Goal: Task Accomplishment & Management: Complete application form

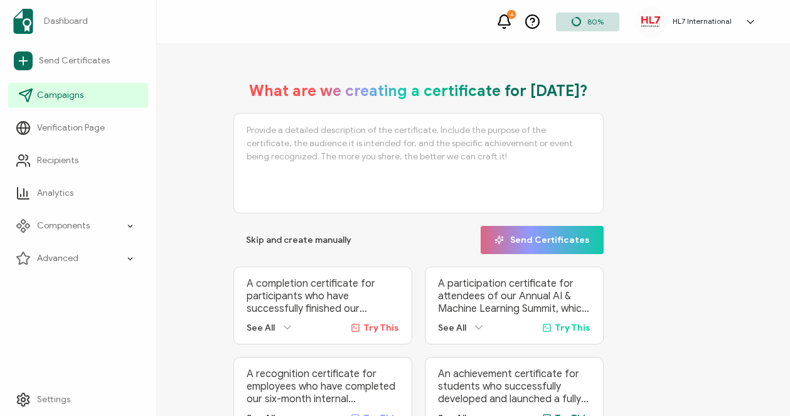
click at [66, 94] on span "Campaigns" at bounding box center [60, 95] width 46 height 13
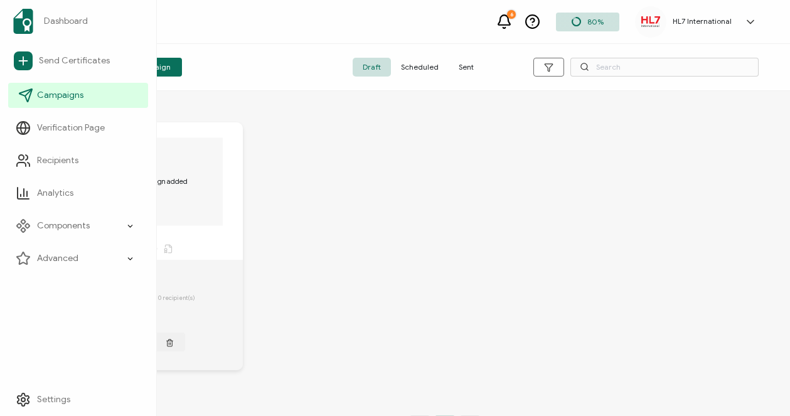
click at [61, 96] on span "Campaigns" at bounding box center [60, 95] width 46 height 13
click at [51, 90] on span "Campaigns" at bounding box center [60, 95] width 46 height 13
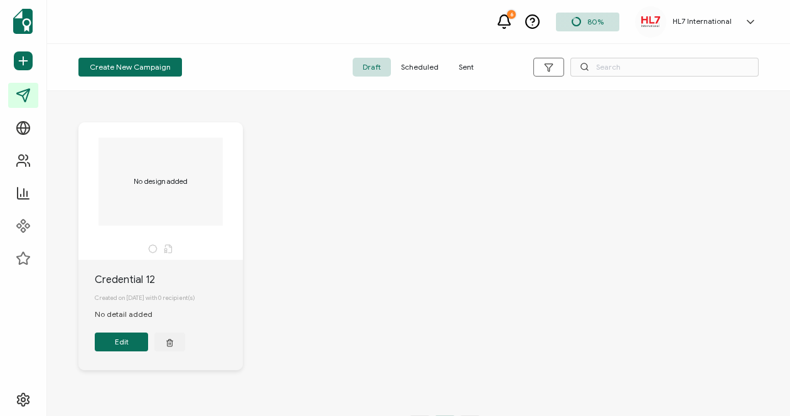
click at [469, 63] on span "Sent" at bounding box center [465, 67] width 35 height 19
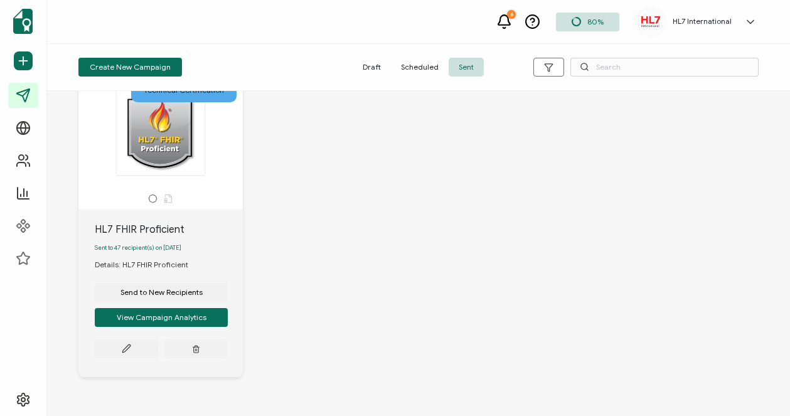
scroll to position [1111, 0]
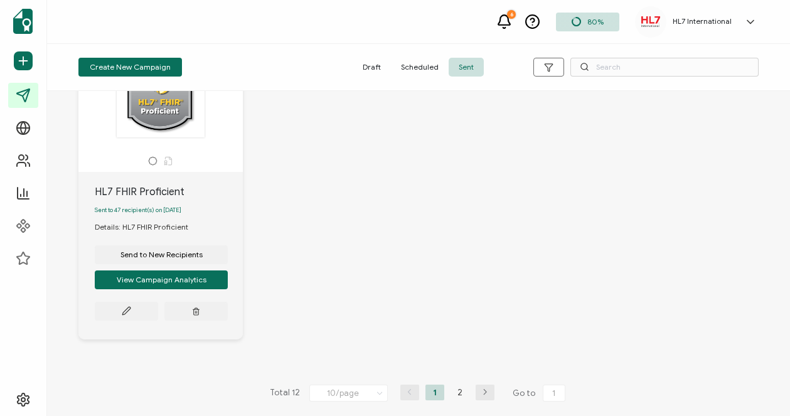
click at [480, 396] on button "button" at bounding box center [484, 392] width 19 height 16
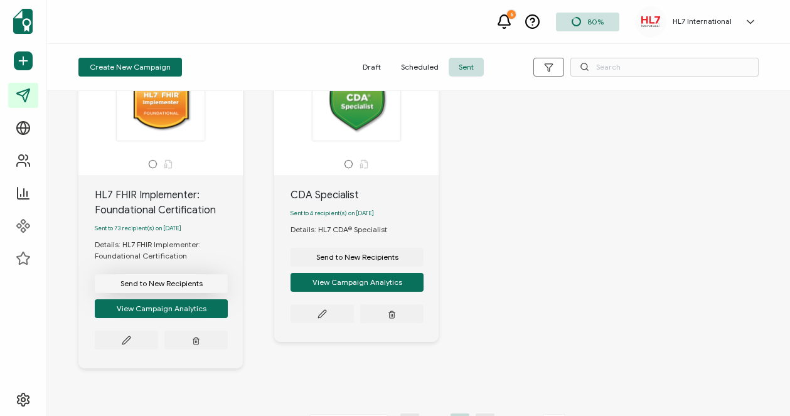
scroll to position [55, 0]
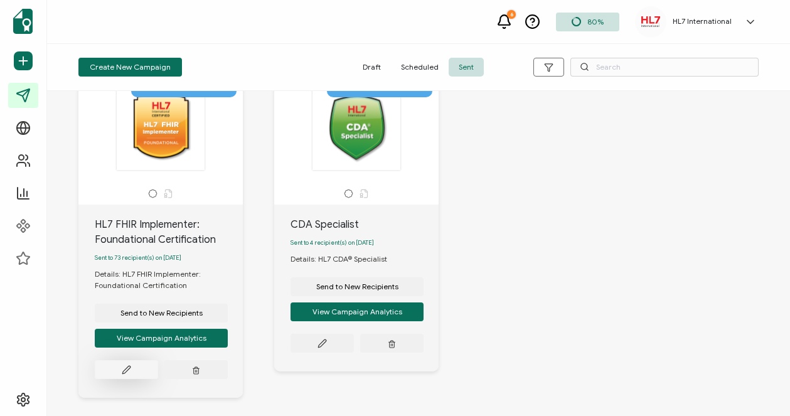
click at [125, 372] on icon at bounding box center [126, 370] width 8 height 8
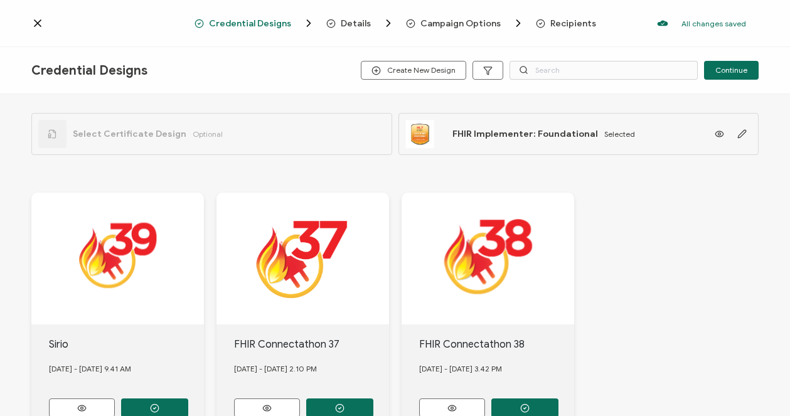
click at [551, 21] on span "Recipients" at bounding box center [573, 23] width 46 height 9
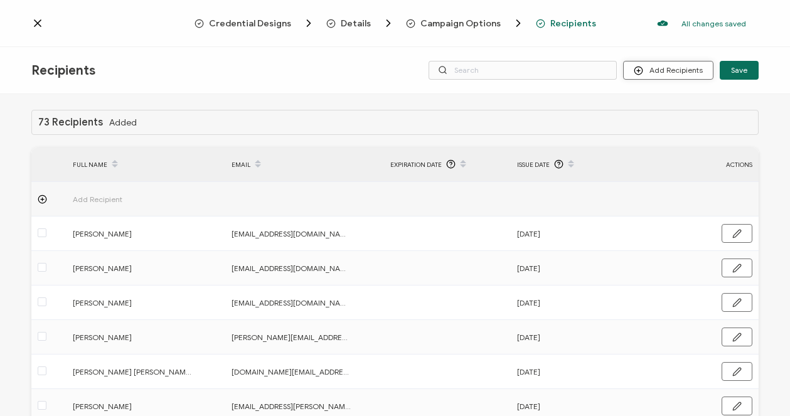
click at [669, 70] on button "Add Recipients" at bounding box center [668, 70] width 90 height 19
click at [667, 103] on span "Upload Recipients" at bounding box center [683, 103] width 63 height 9
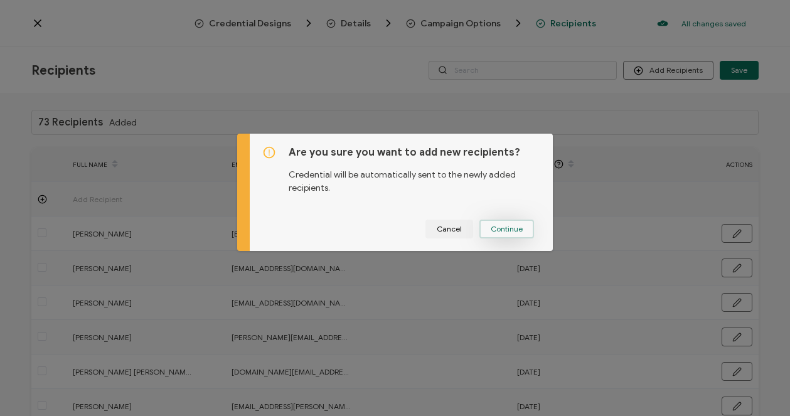
click at [497, 230] on span "Continue" at bounding box center [506, 229] width 32 height 8
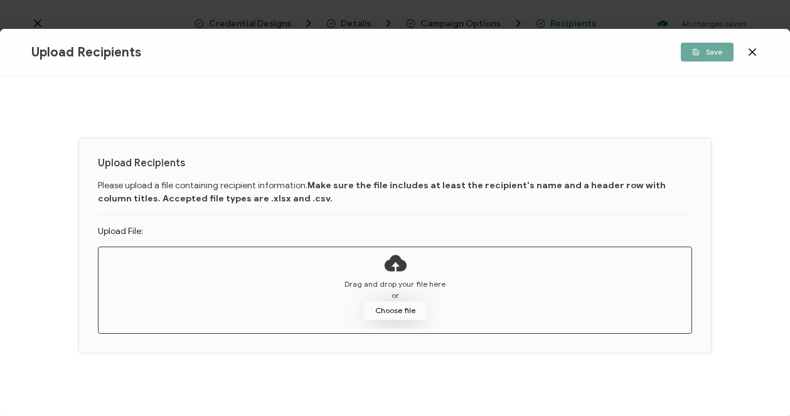
click at [393, 314] on button "Choose file" at bounding box center [395, 310] width 63 height 19
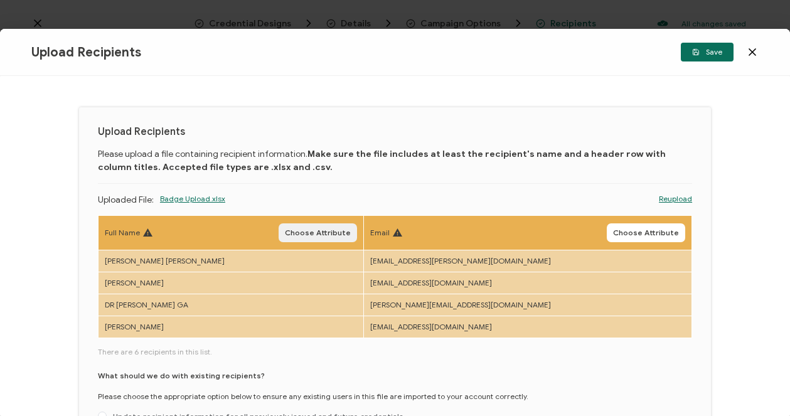
click at [339, 236] on span "Choose Attribute" at bounding box center [318, 233] width 66 height 8
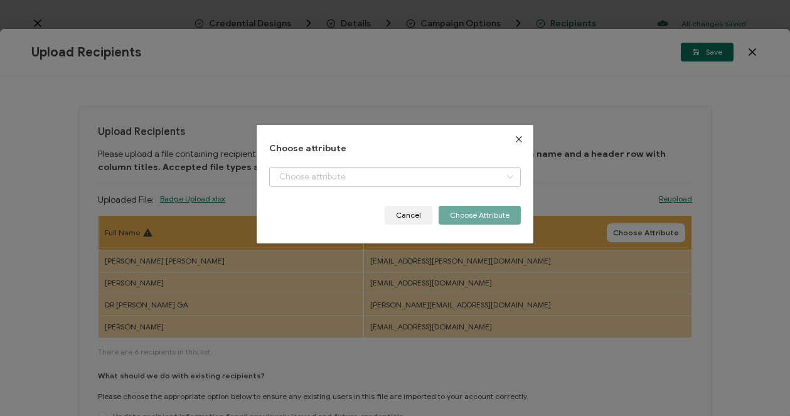
click at [503, 174] on icon "dialog" at bounding box center [510, 177] width 16 height 20
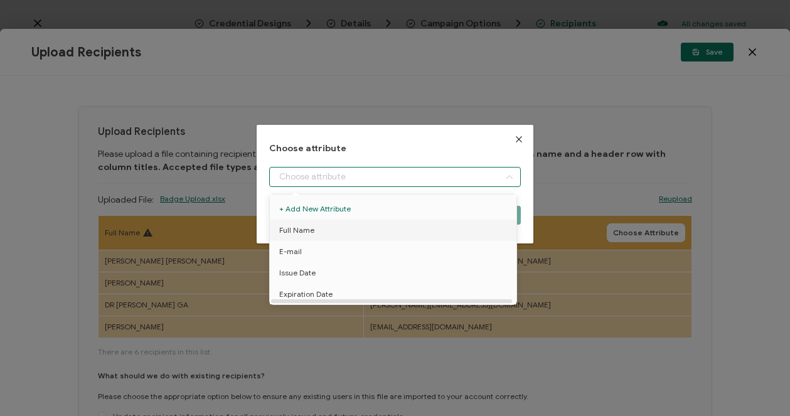
click at [292, 231] on span "Full Name" at bounding box center [296, 229] width 35 height 21
type input "Full Name"
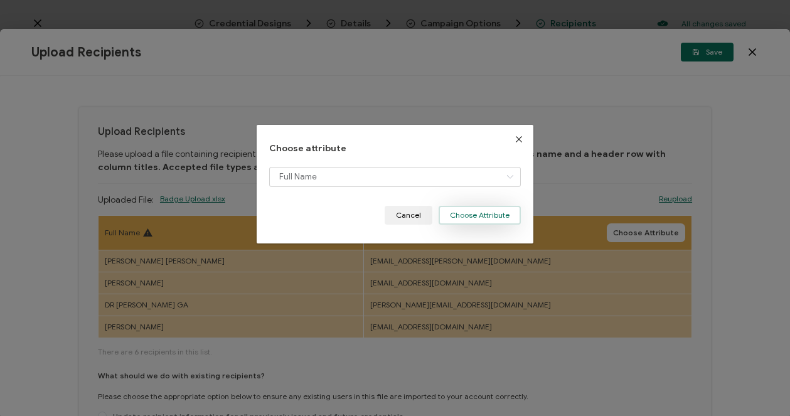
click at [467, 219] on button "Choose Attribute" at bounding box center [479, 215] width 82 height 19
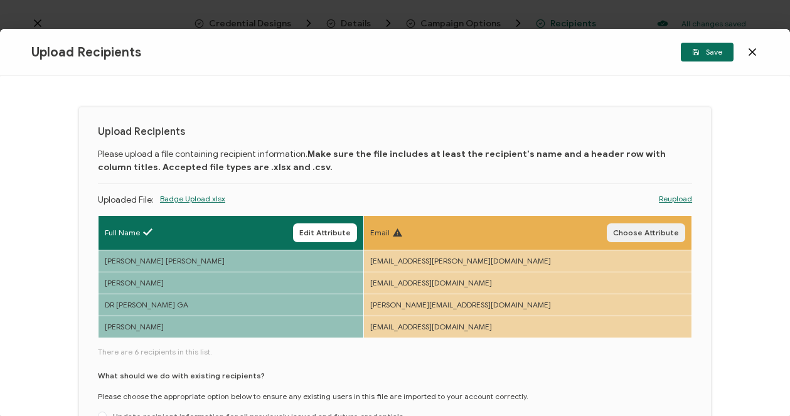
click at [638, 234] on span "Choose Attribute" at bounding box center [646, 233] width 66 height 8
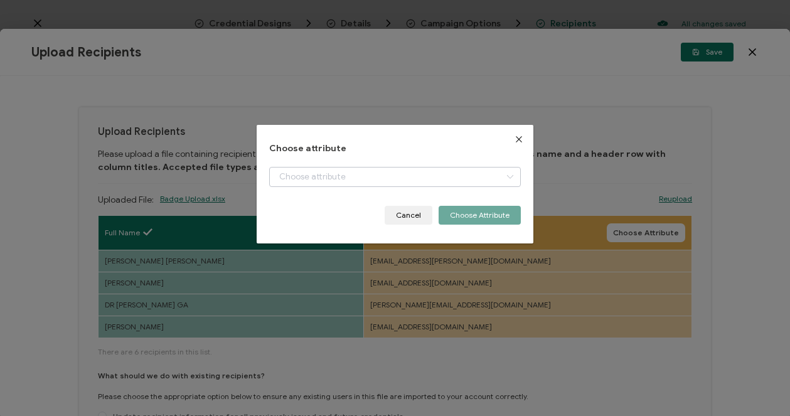
click at [505, 174] on icon "dialog" at bounding box center [510, 177] width 16 height 20
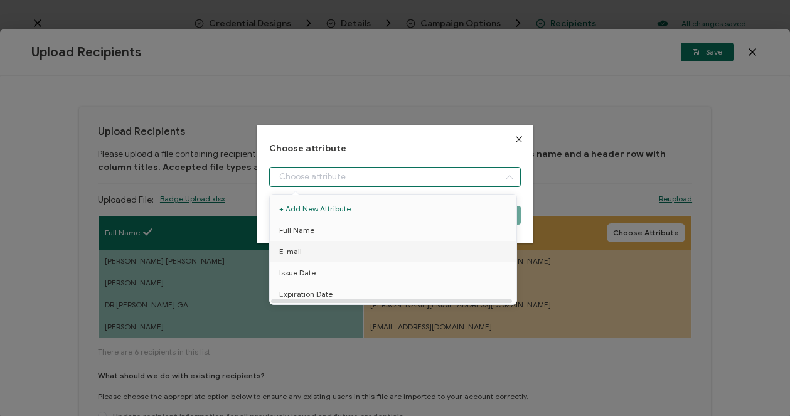
click at [296, 252] on span "E-mail" at bounding box center [290, 251] width 23 height 21
type input "E-mail"
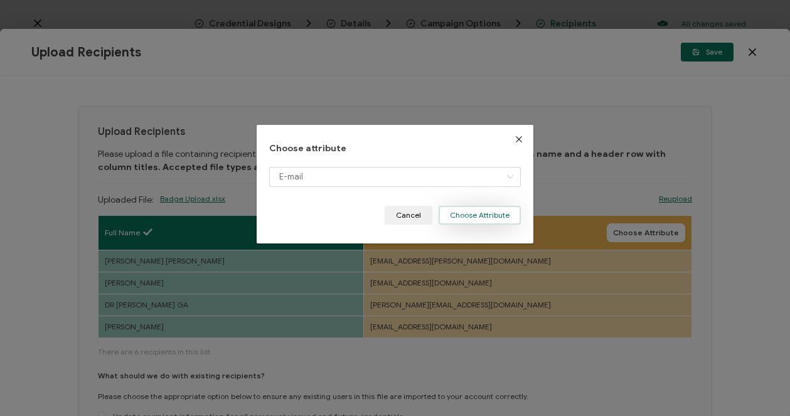
click at [478, 214] on button "Choose Attribute" at bounding box center [479, 215] width 82 height 19
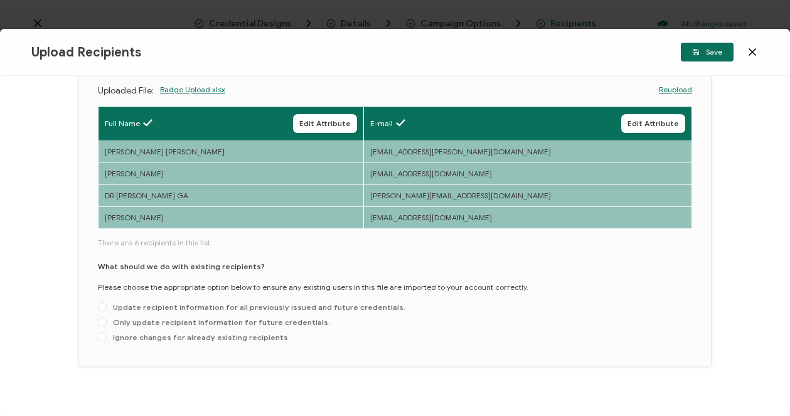
scroll to position [122, 0]
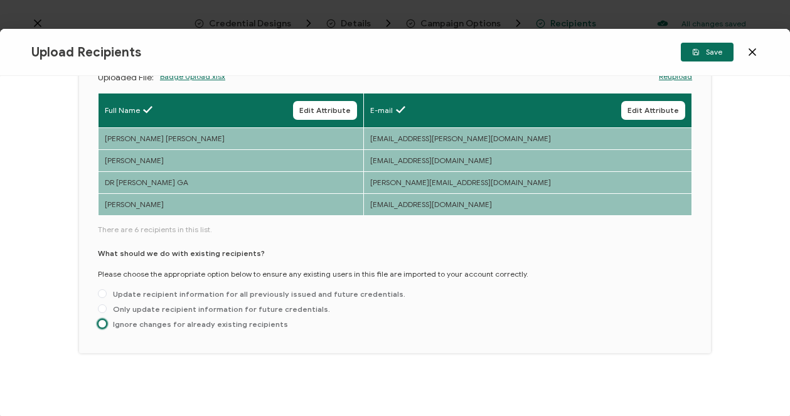
click at [104, 323] on span at bounding box center [102, 323] width 9 height 9
click at [104, 323] on input "Ignore changes for already existing recipients" at bounding box center [102, 324] width 9 height 10
radio input "true"
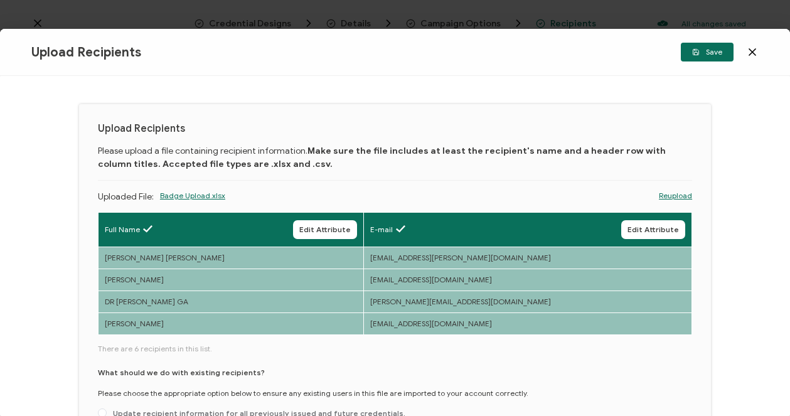
scroll to position [0, 0]
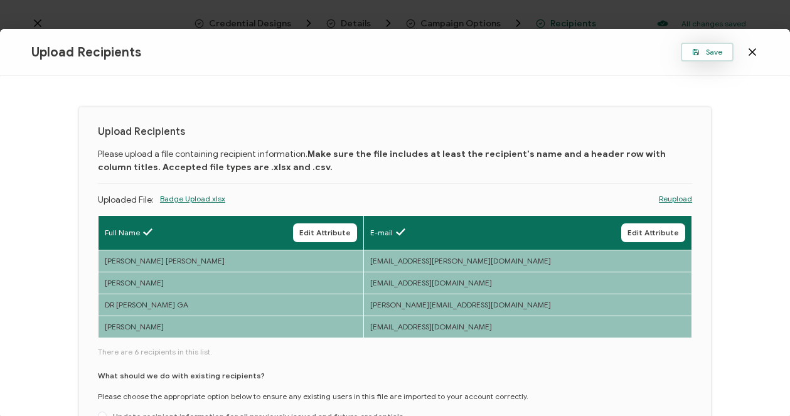
click at [702, 54] on span "Save" at bounding box center [707, 52] width 30 height 8
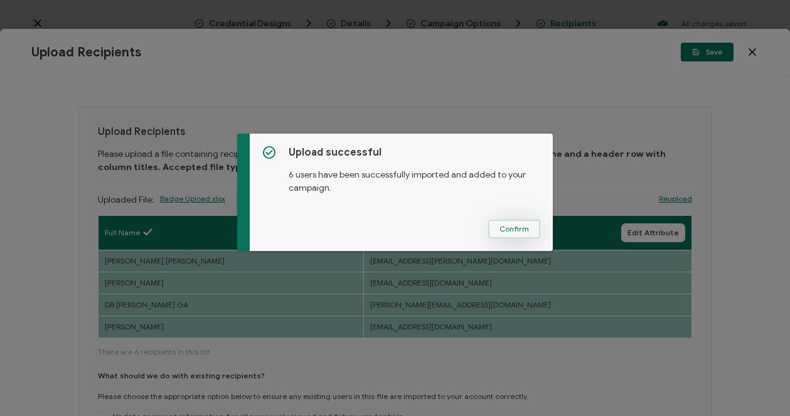
click at [513, 228] on span "Confirm" at bounding box center [513, 229] width 29 height 8
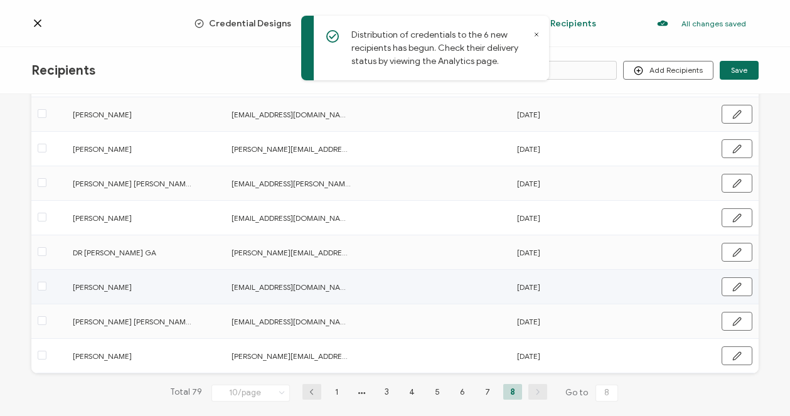
scroll to position [169, 0]
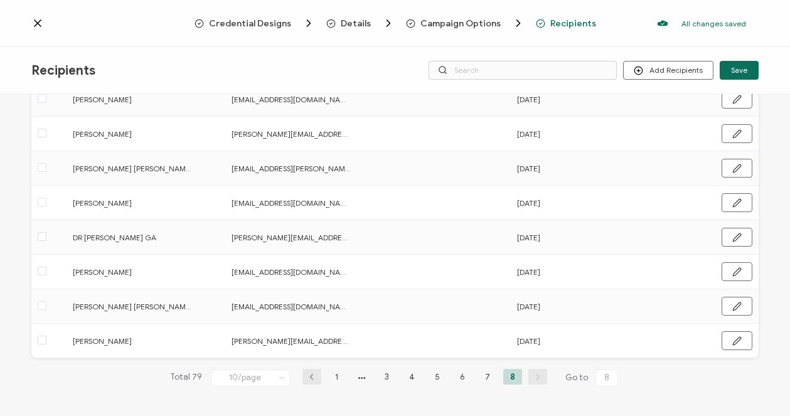
click at [135, 24] on div at bounding box center [112, 23] width 163 height 13
click at [37, 24] on icon at bounding box center [37, 23] width 6 height 6
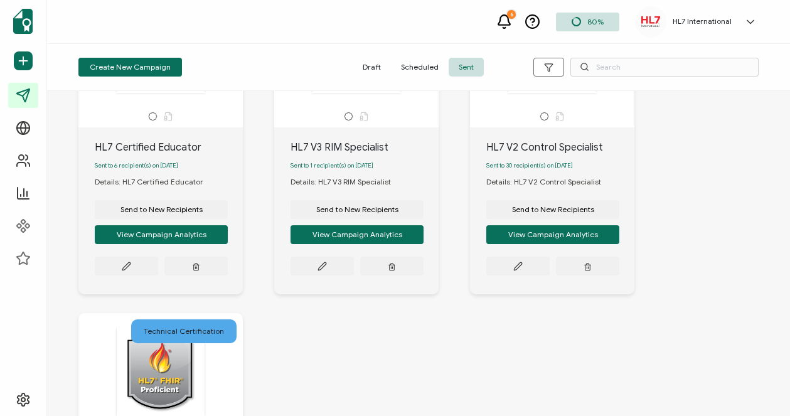
scroll to position [815, 0]
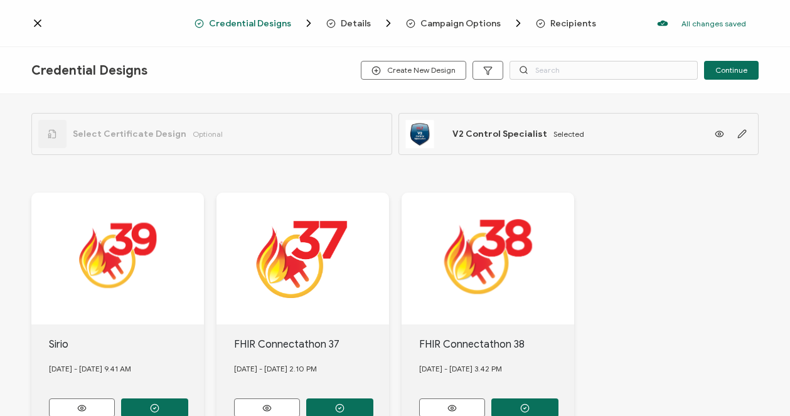
click at [569, 23] on span "Recipients" at bounding box center [573, 23] width 46 height 9
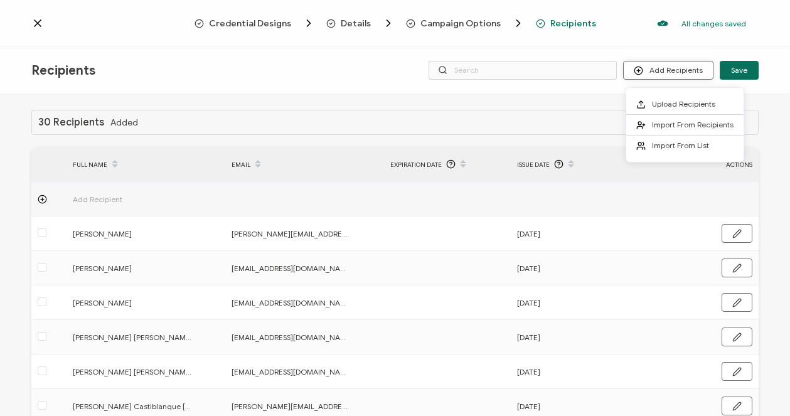
click at [668, 70] on button "Add Recipients" at bounding box center [668, 70] width 90 height 19
click at [664, 103] on span "Upload Recipients" at bounding box center [683, 103] width 63 height 9
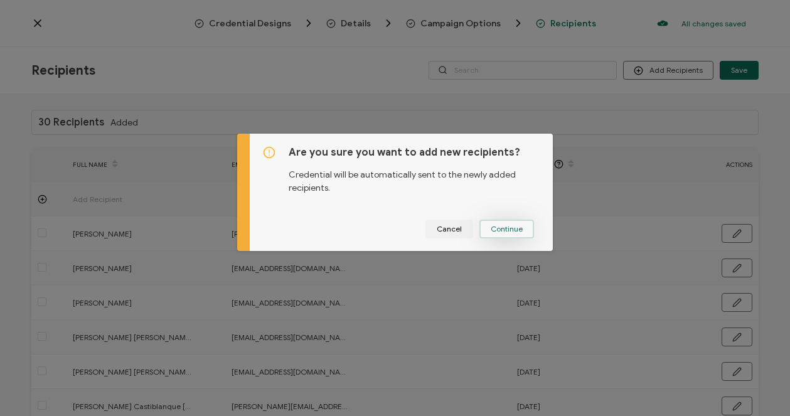
click at [490, 230] on span "Continue" at bounding box center [506, 229] width 32 height 8
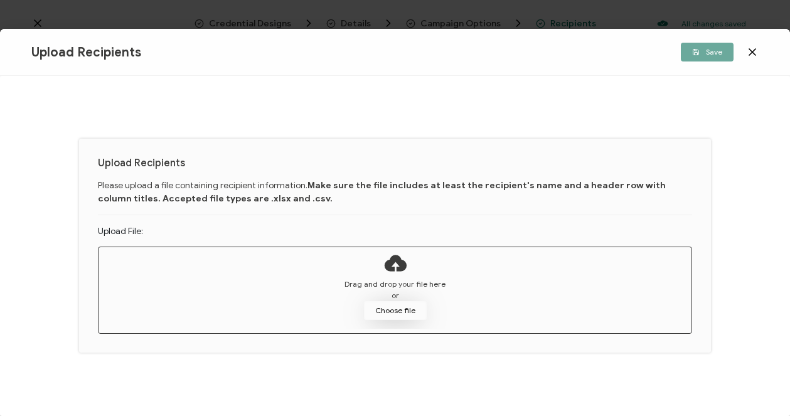
click at [394, 307] on button "Choose file" at bounding box center [395, 310] width 63 height 19
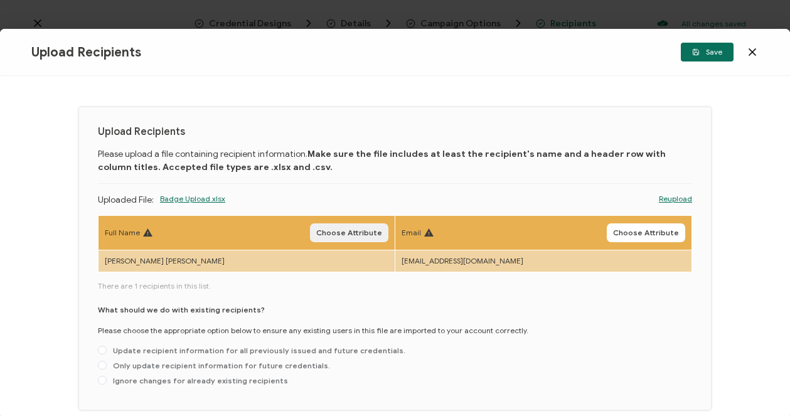
click at [350, 230] on span "Choose Attribute" at bounding box center [349, 233] width 66 height 8
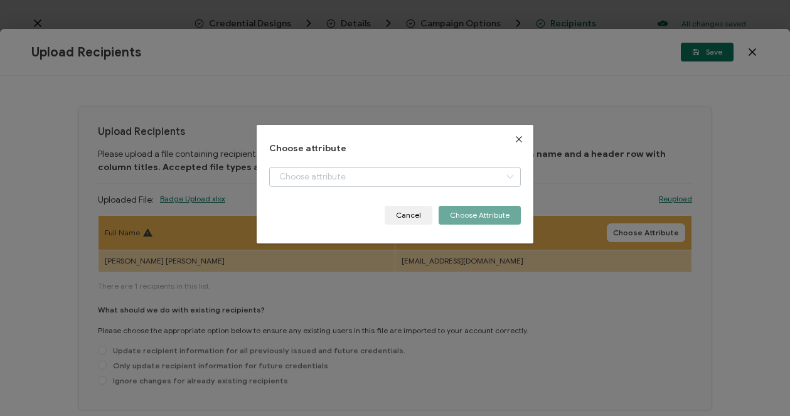
click at [504, 174] on icon "dialog" at bounding box center [510, 177] width 16 height 20
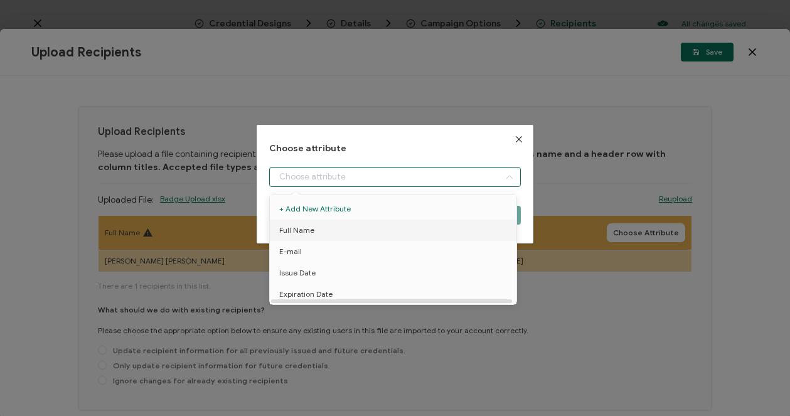
click at [290, 231] on span "Full Name" at bounding box center [296, 229] width 35 height 21
type input "Full Name"
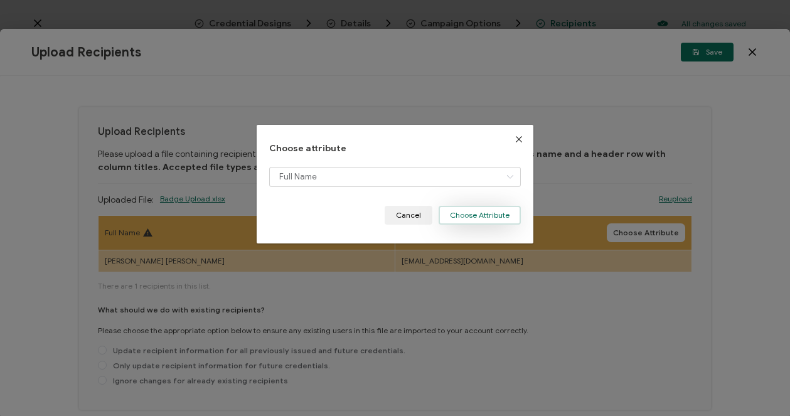
click at [461, 214] on button "Choose Attribute" at bounding box center [479, 215] width 82 height 19
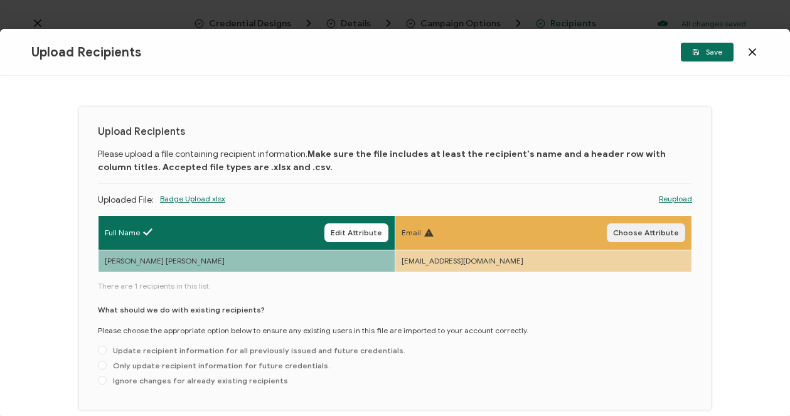
click at [654, 237] on button "Choose Attribute" at bounding box center [645, 232] width 78 height 19
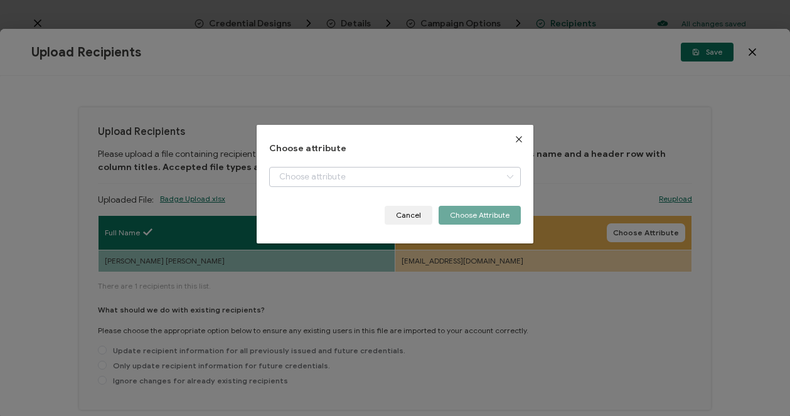
click at [507, 175] on icon "dialog" at bounding box center [510, 177] width 16 height 20
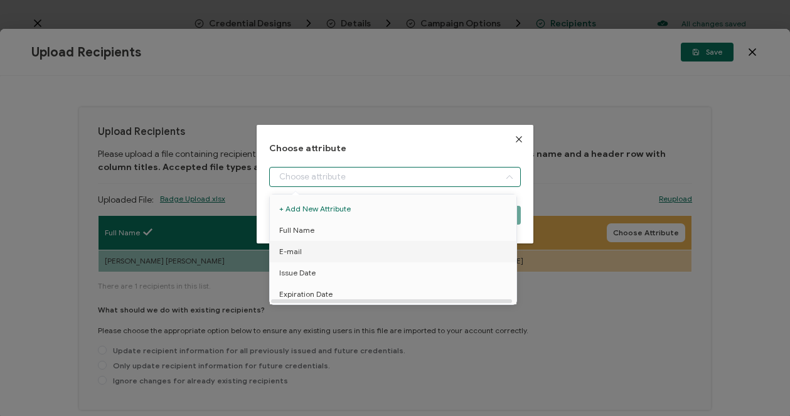
click at [300, 251] on span "E-mail" at bounding box center [290, 251] width 23 height 21
type input "E-mail"
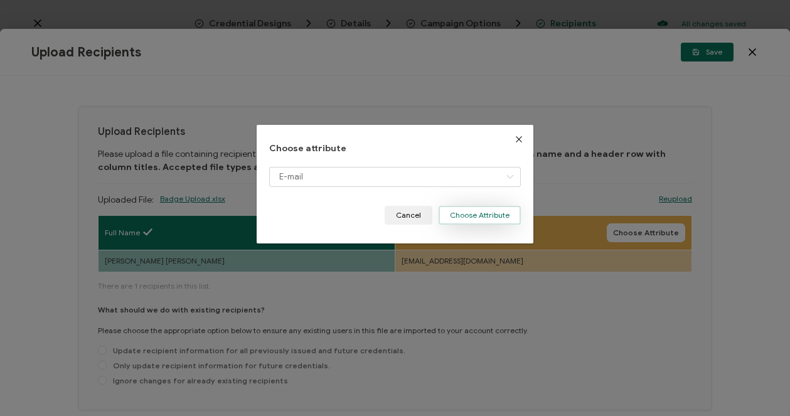
click at [476, 213] on button "Choose Attribute" at bounding box center [479, 215] width 82 height 19
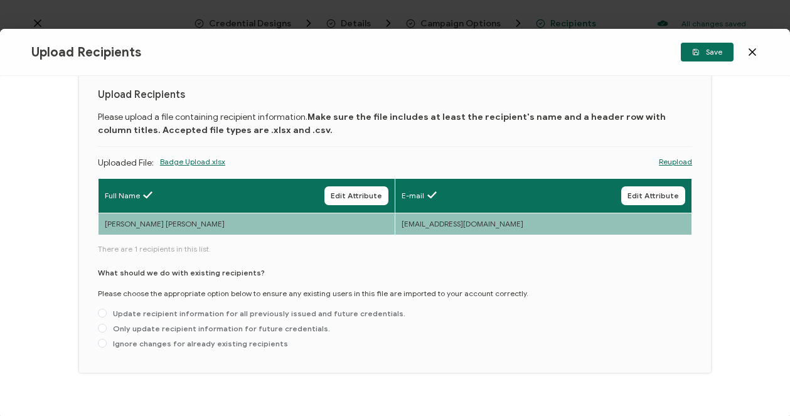
scroll to position [56, 0]
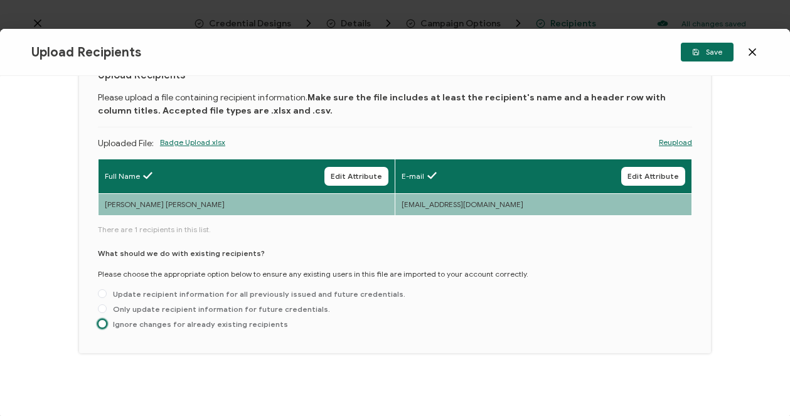
click at [102, 324] on span at bounding box center [102, 323] width 9 height 9
click at [102, 324] on input "Ignore changes for already existing recipients" at bounding box center [102, 324] width 9 height 10
radio input "true"
click at [459, 316] on div "What should we do with existing recipients? Please choose the appropriate optio…" at bounding box center [395, 291] width 594 height 87
click at [709, 55] on span "Save" at bounding box center [707, 52] width 30 height 8
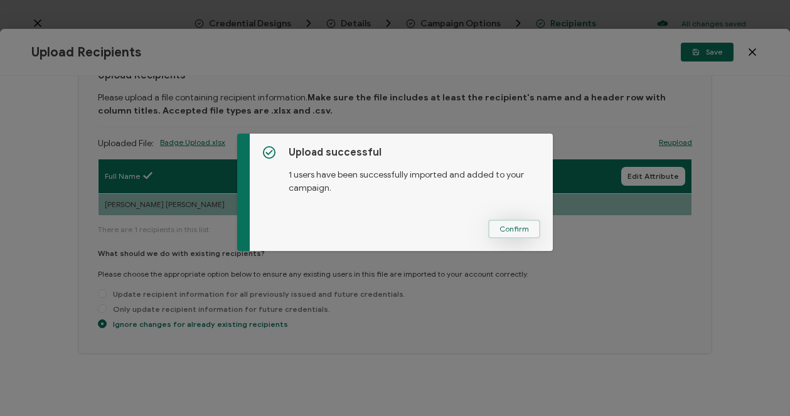
click at [499, 226] on span "Confirm" at bounding box center [513, 229] width 29 height 8
